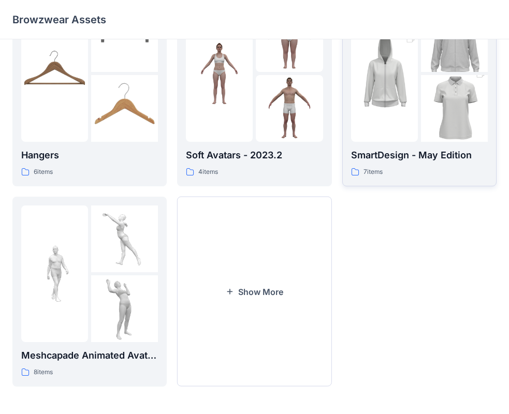
scroll to position [257, 0]
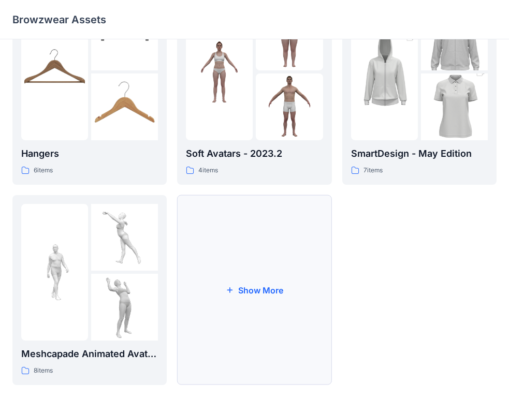
click at [253, 291] on button "Show More" at bounding box center [254, 290] width 154 height 190
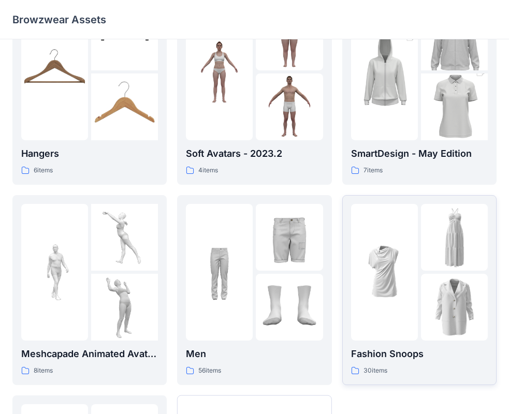
scroll to position [309, 0]
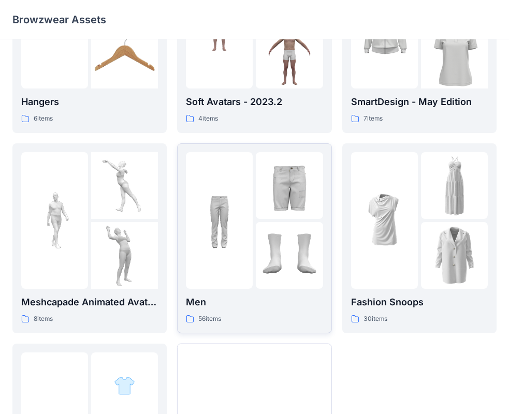
click at [281, 239] on div at bounding box center [289, 255] width 67 height 67
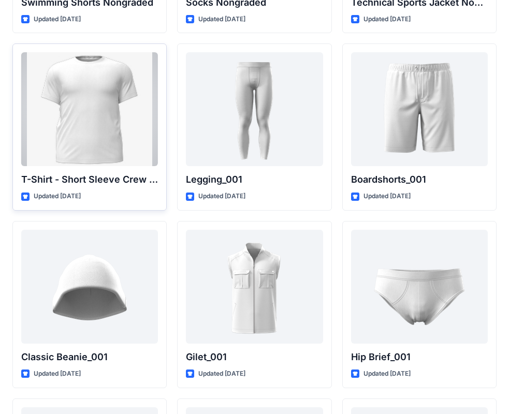
scroll to position [1765, 0]
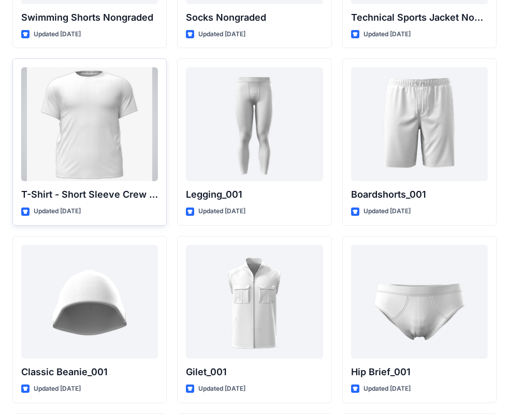
click at [114, 145] on div at bounding box center [89, 124] width 137 height 114
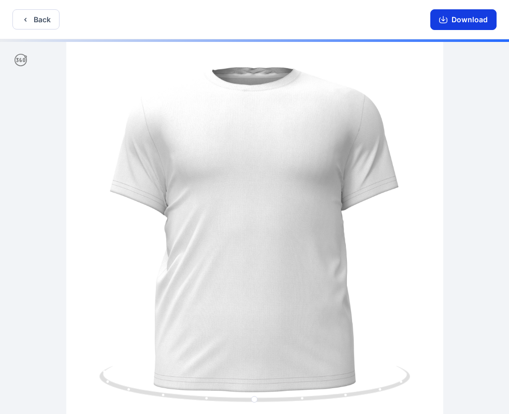
click at [463, 27] on button "Download" at bounding box center [463, 19] width 66 height 21
click at [463, 28] on button "Download" at bounding box center [463, 19] width 66 height 21
